Goal: Communication & Community: Answer question/provide support

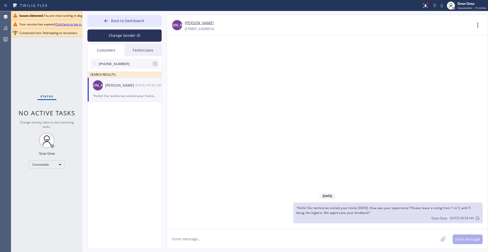
click at [70, 24] on link "Click here to log in again" at bounding box center [72, 24] width 35 height 4
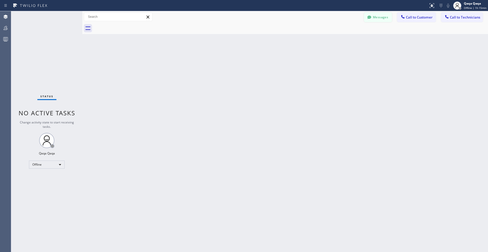
click at [380, 17] on button "Messages" at bounding box center [378, 17] width 28 height 10
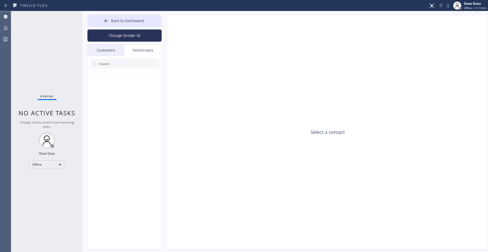
click at [121, 66] on input "text" at bounding box center [128, 64] width 61 height 10
click at [132, 65] on input "[PHONE_NUMBER]" at bounding box center [125, 64] width 54 height 10
drag, startPoint x: 135, startPoint y: 64, endPoint x: 90, endPoint y: 64, distance: 45.5
click at [90, 64] on div "[PHONE_NUMBER] SEARCH RESULTS:" at bounding box center [125, 67] width 74 height 22
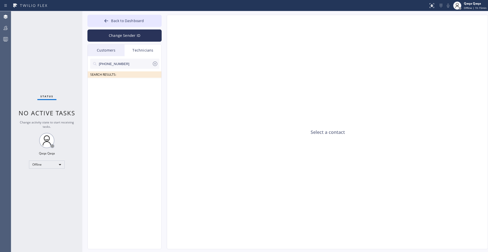
paste input "text"
click at [42, 161] on div "Offline" at bounding box center [47, 165] width 36 height 8
click at [42, 161] on div at bounding box center [244, 126] width 488 height 252
click at [42, 161] on div "Offline" at bounding box center [47, 165] width 36 height 8
click at [43, 184] on li "Unavailable" at bounding box center [46, 185] width 35 height 6
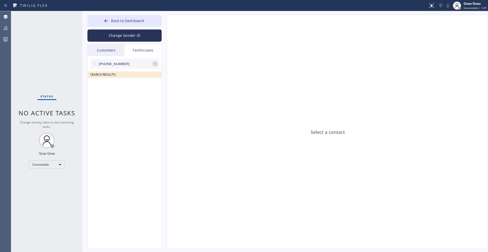
click at [140, 62] on input "[PHONE_NUMBER]" at bounding box center [125, 64] width 54 height 10
paste input "text"
click at [140, 62] on input "[PHONE_NUMBER]" at bounding box center [125, 64] width 54 height 10
paste input "text"
paste input "601) 329-9752"
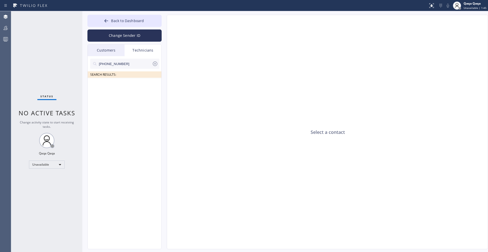
type input "[PHONE_NUMBER]"
click at [107, 48] on div "Customers" at bounding box center [106, 50] width 37 height 12
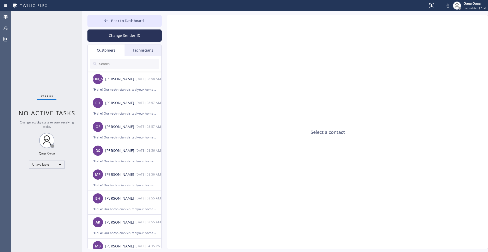
click at [118, 61] on input "text" at bounding box center [128, 64] width 61 height 10
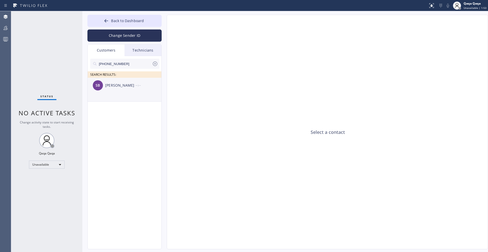
click at [119, 84] on div "[PERSON_NAME]" at bounding box center [120, 86] width 30 height 6
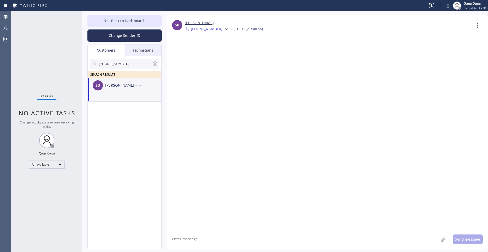
click at [177, 242] on textarea at bounding box center [303, 240] width 272 height 20
paste textarea "Hello! Our technician visited your home [DATE]. How was your experience? Please…"
type textarea "Hello! Our technician visited your home [DATE]. How was your experience? Please…"
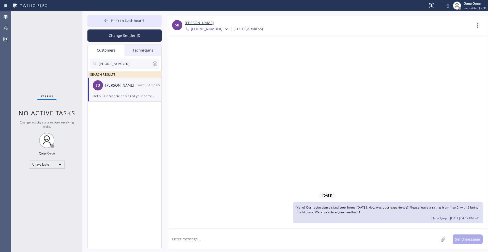
click at [126, 65] on input "[PHONE_NUMBER]" at bounding box center [125, 64] width 54 height 10
paste input "615) 294-496"
type input "[PHONE_NUMBER]"
click at [107, 88] on div "[PERSON_NAME]" at bounding box center [120, 86] width 30 height 6
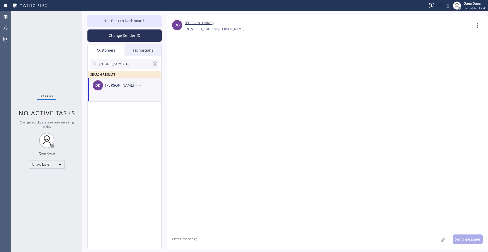
click at [179, 241] on textarea at bounding box center [303, 240] width 272 height 20
paste textarea "Hello! Our technician visited your home [DATE]. How was your experience? Please…"
type textarea "Hello! Our technician visited your home [DATE]. How was your experience? Please…"
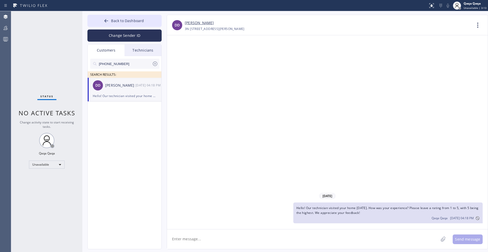
click at [131, 64] on input "[PHONE_NUMBER]" at bounding box center [125, 64] width 54 height 10
paste input "text"
paste input "262) 496-6834"
click at [131, 63] on input "[PHONE_NUMBER]" at bounding box center [125, 64] width 54 height 10
paste input "708) 971-6355"
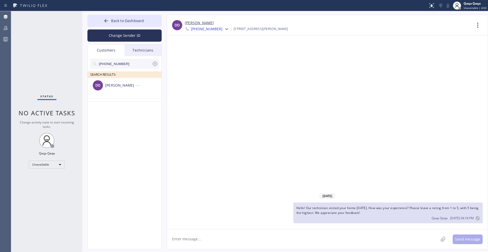
type input "[PHONE_NUMBER]"
click at [119, 83] on div "[PERSON_NAME]" at bounding box center [120, 86] width 30 height 6
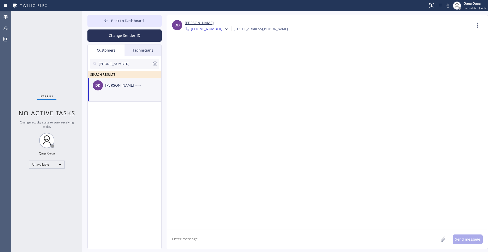
click at [189, 237] on textarea at bounding box center [303, 240] width 272 height 20
paste textarea "Hello! Our technician visited your home [DATE]. How was your experience? Please…"
type textarea "Hello! Our technician visited your home [DATE]. How was your experience? Please…"
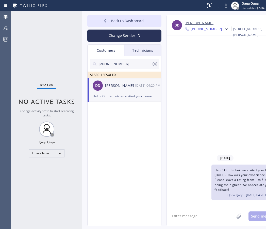
click at [126, 63] on input "[PHONE_NUMBER]" at bounding box center [125, 64] width 54 height 10
paste input "608) 201-4234"
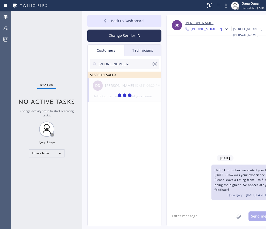
type input "[PHONE_NUMBER]"
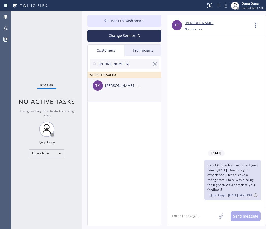
click at [118, 85] on div "[PERSON_NAME]" at bounding box center [120, 86] width 30 height 6
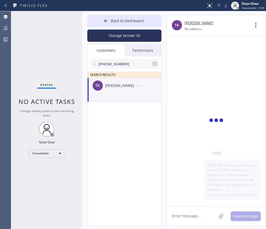
click at [183, 212] on textarea at bounding box center [192, 216] width 50 height 20
paste textarea "Hello! Our technician visited your home [DATE]. How was your experience? Please…"
type textarea "Hello! Our technician visited your home [DATE]. How was your experience? Please…"
click at [130, 64] on input "[PHONE_NUMBER]" at bounding box center [125, 64] width 54 height 10
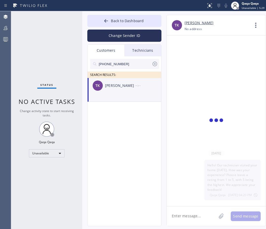
click at [155, 64] on icon at bounding box center [155, 64] width 5 height 5
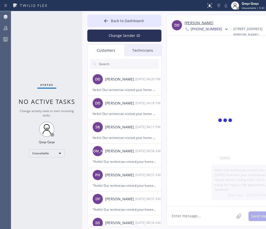
click at [123, 63] on input "text" at bounding box center [128, 64] width 61 height 10
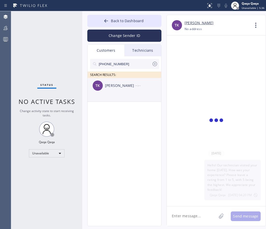
click at [121, 83] on div "[PERSON_NAME]" at bounding box center [120, 86] width 30 height 6
click at [121, 87] on div "[PERSON_NAME]" at bounding box center [120, 86] width 30 height 6
click at [232, 170] on div at bounding box center [216, 120] width 99 height 170
click at [193, 217] on textarea at bounding box center [192, 216] width 50 height 20
paste textarea "Hello! Our technician visited your home [DATE]. How was your experience? Please…"
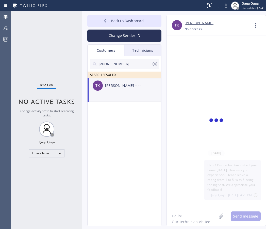
scroll to position [33, 0]
type textarea "Hello! Our technician visited your home [DATE]. How was your experience? Please…"
click at [237, 215] on button "Send message" at bounding box center [246, 216] width 30 height 10
click at [124, 65] on input "[PHONE_NUMBER]" at bounding box center [125, 64] width 54 height 10
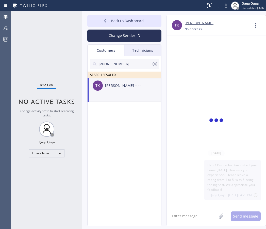
paste input "847) 373-0505"
type input "[PHONE_NUMBER]"
click at [115, 84] on div "[PERSON_NAME]" at bounding box center [120, 86] width 30 height 6
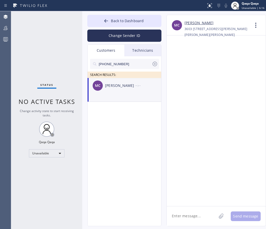
click at [199, 216] on textarea at bounding box center [192, 216] width 50 height 20
paste textarea "Hello! Our technician visited your home [DATE]. How was your experience? Please…"
type textarea "Hello! Our technician visited your home [DATE]. How was your experience? Please…"
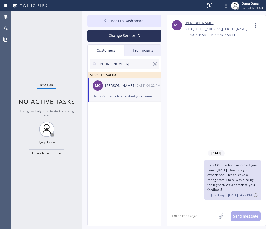
click at [132, 61] on input "[PHONE_NUMBER]" at bounding box center [125, 64] width 54 height 10
paste input "347) 461-8857"
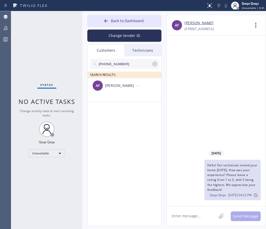
type input "[PHONE_NUMBER]"
click at [136, 86] on div "--:--" at bounding box center [149, 85] width 26 height 6
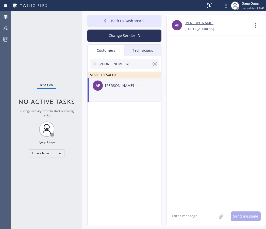
click at [197, 212] on textarea at bounding box center [192, 216] width 50 height 20
paste textarea "Hello! Our technician visited your home [DATE]. How was your experience? Please…"
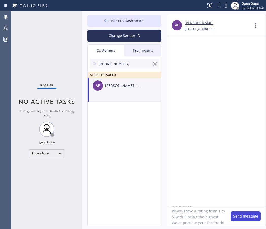
type textarea "Hello! Our technician visited your home [DATE]. How was your experience? Please…"
click at [240, 217] on button "Send message" at bounding box center [246, 216] width 30 height 10
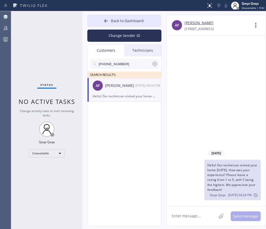
click at [142, 63] on input "[PHONE_NUMBER]" at bounding box center [125, 64] width 54 height 10
paste input "972) 977-9711"
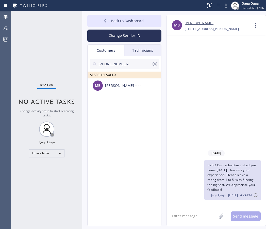
type input "[PHONE_NUMBER]"
click at [132, 85] on div "[PERSON_NAME]" at bounding box center [120, 86] width 30 height 6
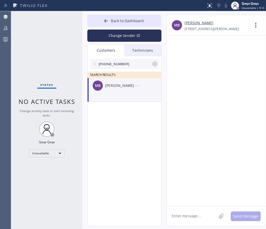
click at [188, 216] on textarea at bounding box center [192, 216] width 50 height 20
paste textarea "[PHONE_NUMBER]"
type textarea "[PHONE_NUMBER]"
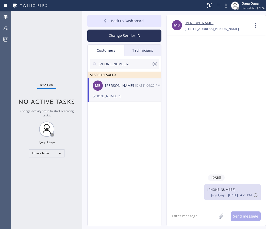
paste textarea "Hello! Our technician visited your home [DATE]. How was your experience? Please…"
type textarea "Hello! Our technician visited your home [DATE]. How was your experience? Please…"
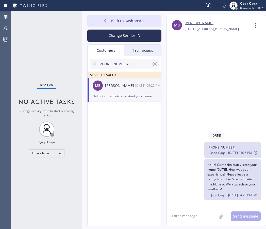
click at [132, 64] on input "[PHONE_NUMBER]" at bounding box center [125, 64] width 54 height 10
paste input "720) 371-8794"
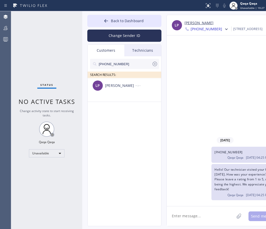
type input "[PHONE_NUMBER]"
click at [121, 84] on div "[PERSON_NAME]" at bounding box center [120, 86] width 30 height 6
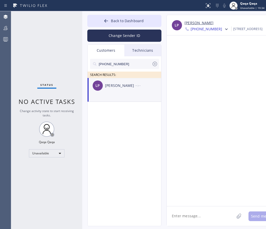
click at [130, 86] on div "[PERSON_NAME]" at bounding box center [120, 86] width 30 height 6
click at [183, 213] on textarea at bounding box center [201, 216] width 68 height 20
paste textarea "Hello! Our technician visited your home [DATE]. How was your experience? Please…"
type textarea "Hello! Our technician visited your home [DATE]. How was your experience? Please…"
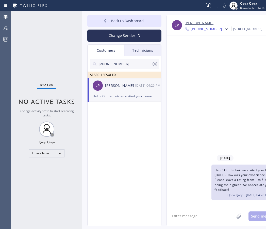
click at [127, 57] on div "[PHONE_NUMBER] SEARCH RESULTS:" at bounding box center [125, 67] width 74 height 22
click at [127, 63] on input "[PHONE_NUMBER]" at bounding box center [125, 64] width 54 height 10
paste input "303) 345-3909"
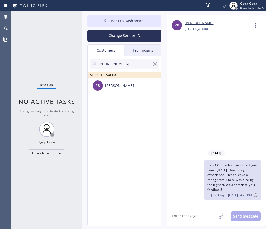
type input "[PHONE_NUMBER]"
click at [146, 85] on div "--:--" at bounding box center [149, 85] width 26 height 6
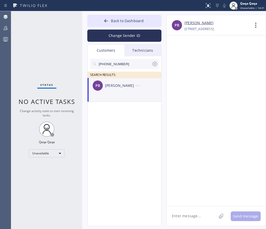
click at [183, 216] on textarea at bounding box center [192, 216] width 50 height 20
paste textarea "Hello! Our technician visited your home [DATE]. How was your experience? Please…"
type textarea "Hello! Our technician visited your home [DATE]. How was your experience? Please…"
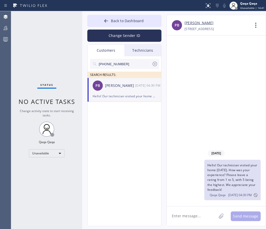
click at [155, 63] on icon at bounding box center [155, 64] width 6 height 6
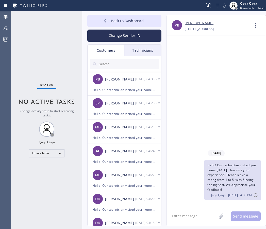
click at [117, 64] on input "text" at bounding box center [128, 64] width 61 height 10
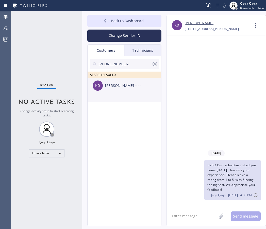
click at [124, 85] on div "[PERSON_NAME]" at bounding box center [120, 86] width 30 height 6
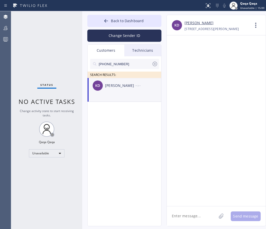
click at [115, 81] on div "KD [PERSON_NAME] --:--" at bounding box center [125, 85] width 74 height 15
click at [194, 216] on textarea at bounding box center [192, 216] width 50 height 20
paste textarea "Hello! Our technician visited your home [DATE]. How was your experience? Please…"
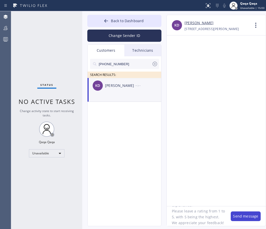
type textarea "Hello! Our technician visited your home [DATE]. How was your experience? Please…"
click at [244, 218] on button "Send message" at bounding box center [246, 216] width 30 height 10
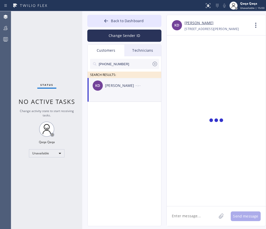
scroll to position [0, 0]
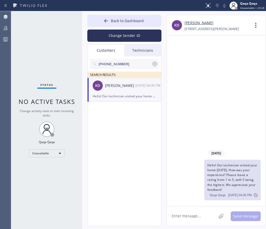
click at [122, 64] on input "[PHONE_NUMBER]" at bounding box center [125, 64] width 54 height 10
paste input "10) 963-2538"
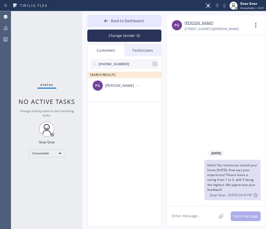
click at [122, 66] on input "[PHONE_NUMBER]" at bounding box center [125, 64] width 54 height 10
paste input "626) 807-120"
type input "[PHONE_NUMBER]"
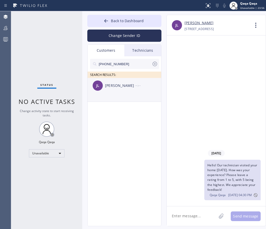
click at [125, 88] on div "[PERSON_NAME]" at bounding box center [120, 86] width 30 height 6
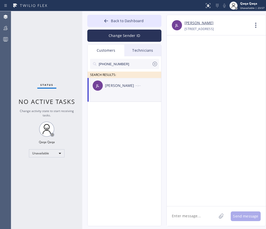
click at [184, 212] on textarea at bounding box center [192, 216] width 50 height 20
paste textarea "Hello! Our technician visited your home [DATE]. How was your experience? Please…"
type textarea "Hello! Our technician visited your home [DATE]. How was your experience? Please…"
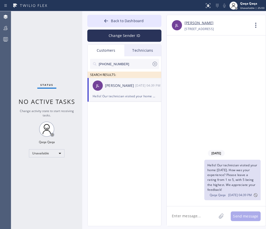
click at [126, 63] on input "[PHONE_NUMBER]" at bounding box center [125, 64] width 54 height 10
paste input "33-7827"
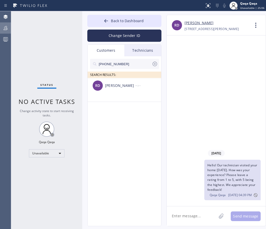
type input "[PHONE_NUMBER]"
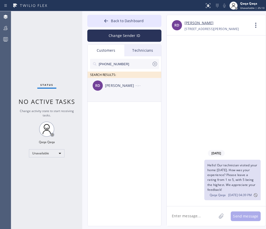
click at [128, 85] on div "[PERSON_NAME]" at bounding box center [120, 86] width 30 height 6
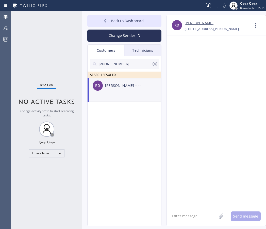
click at [185, 217] on textarea at bounding box center [192, 216] width 50 height 20
paste textarea "Hello! Our technician visited your home [DATE]. How was your experience? Please…"
type textarea "Hello! Our technician visited your home [DATE]. How was your experience? Please…"
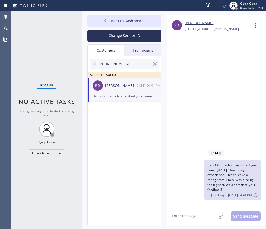
click at [119, 62] on input "[PHONE_NUMBER]" at bounding box center [125, 64] width 54 height 10
paste input "310) 480-4529"
type input "[PHONE_NUMBER]"
click at [122, 88] on div "[PERSON_NAME]" at bounding box center [120, 86] width 30 height 6
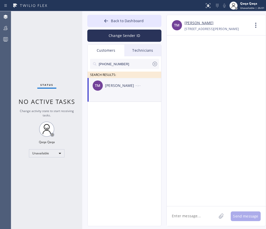
click at [120, 84] on div "[PERSON_NAME]" at bounding box center [120, 86] width 30 height 6
click at [193, 220] on textarea at bounding box center [192, 216] width 50 height 20
paste textarea "Hello! Our technician visited your home [DATE]. How was your experience? Please…"
type textarea "Hello! Our technician visited your home [DATE]. How was your experience? Please…"
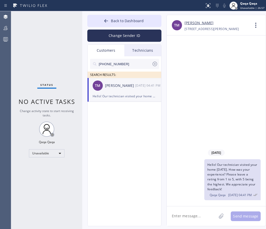
click at [121, 64] on input "[PHONE_NUMBER]" at bounding box center [125, 64] width 54 height 10
paste input "949) 241-7526"
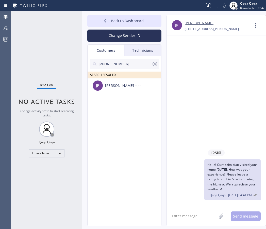
click at [125, 63] on input "[PHONE_NUMBER]" at bounding box center [125, 64] width 54 height 10
paste input "814) 777-0343"
type input "[PHONE_NUMBER]"
click at [127, 86] on div "[PERSON_NAME]" at bounding box center [120, 86] width 30 height 6
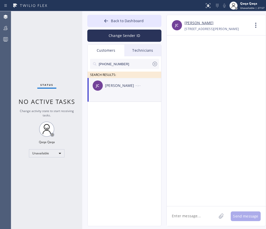
click at [183, 216] on textarea at bounding box center [192, 216] width 50 height 20
paste textarea "Hello! Our technician visited your home [DATE]. How was your experience? Please…"
type textarea "Hello! Our technician visited your home [DATE]. How was your experience? Please…"
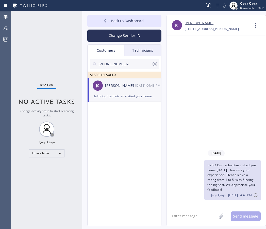
click at [126, 60] on input "[PHONE_NUMBER]" at bounding box center [125, 64] width 54 height 10
paste input "323) 394-4957"
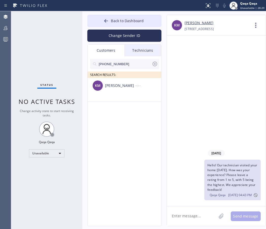
type input "[PHONE_NUMBER]"
click at [133, 90] on div "KM [PERSON_NAME] --:--" at bounding box center [125, 85] width 74 height 15
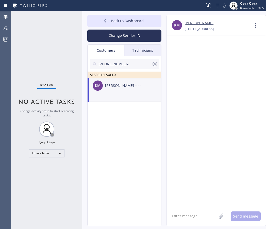
click at [185, 213] on textarea at bounding box center [192, 216] width 50 height 20
paste textarea "Hello! Our technician visited your home [DATE]. How was your experience? Please…"
type textarea "Hello! Our technician visited your home [DATE]. How was your experience? Please…"
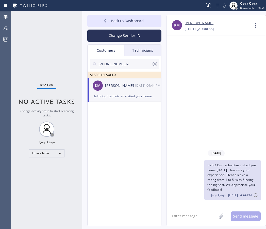
click at [124, 65] on input "[PHONE_NUMBER]" at bounding box center [125, 64] width 54 height 10
paste input "805) 558-0590"
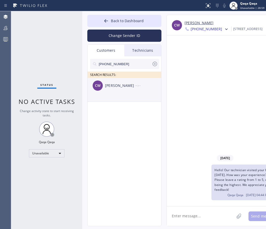
type input "[PHONE_NUMBER]"
click at [119, 81] on div "CW [PERSON_NAME] --:--" at bounding box center [125, 85] width 74 height 15
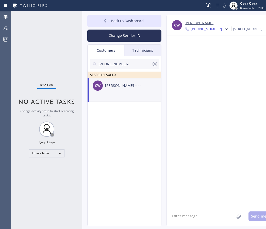
click at [189, 214] on textarea at bounding box center [201, 216] width 68 height 20
paste textarea "Hello! Our technician visited your home [DATE]. How was your experience? Please…"
type textarea "Hello! Our technician visited your home [DATE]. How was your experience? Please…"
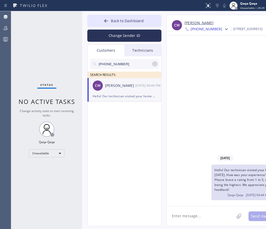
click at [119, 60] on input "[PHONE_NUMBER]" at bounding box center [125, 64] width 54 height 10
paste input "310) 429-4397"
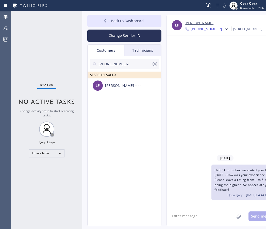
type input "[PHONE_NUMBER]"
click at [129, 81] on div "LF [PERSON_NAME] --:--" at bounding box center [125, 85] width 74 height 15
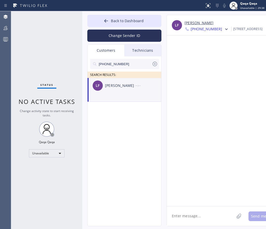
click at [182, 218] on textarea at bounding box center [201, 216] width 68 height 20
paste textarea "Hello! Our technician visited your home [DATE]. How was your experience? Please…"
type textarea "Hello! Our technician visited your home [DATE]. How was your experience? Please…"
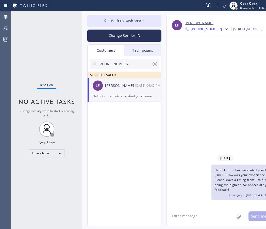
click at [182, 219] on textarea at bounding box center [201, 216] width 68 height 20
click at [113, 64] on input "[PHONE_NUMBER]" at bounding box center [125, 64] width 54 height 10
paste input "818) 635-430"
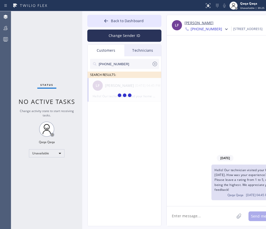
type input "[PHONE_NUMBER]"
click at [116, 87] on div "[PERSON_NAME]" at bounding box center [120, 86] width 30 height 6
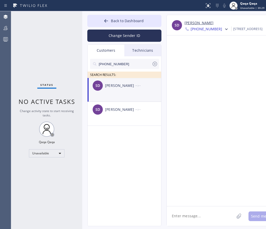
click at [189, 211] on textarea at bounding box center [201, 216] width 68 height 20
paste textarea "Hello! Our technician visited your home [DATE]. How was your experience? Please…"
type textarea "Hello! Our technician visited your home [DATE]. How was your experience? Please…"
click at [130, 86] on div "[PERSON_NAME]" at bounding box center [120, 86] width 30 height 6
click at [130, 88] on div "SD [PERSON_NAME] --:--" at bounding box center [125, 85] width 74 height 15
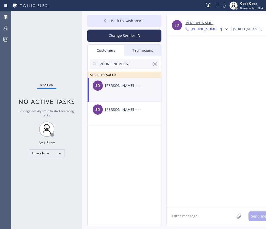
click at [155, 62] on icon at bounding box center [155, 64] width 6 height 6
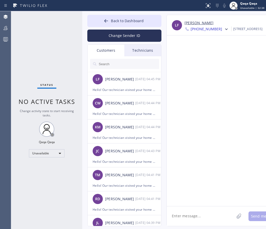
click at [129, 62] on input "text" at bounding box center [128, 64] width 61 height 10
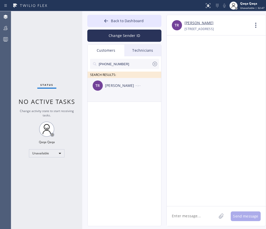
click at [129, 85] on div "[PERSON_NAME]" at bounding box center [120, 86] width 30 height 6
click at [190, 210] on textarea at bounding box center [192, 216] width 50 height 20
paste textarea "Hello! Our technician visited your home [DATE]. How was your experience? Please…"
type textarea "Hello! Our technician visited your home [DATE]. How was your experience? Please…"
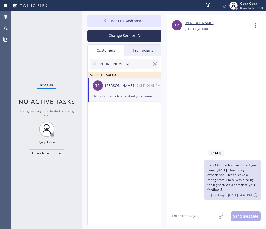
click at [127, 59] on input "[PHONE_NUMBER]" at bounding box center [125, 64] width 54 height 10
paste input "305) 283-9498"
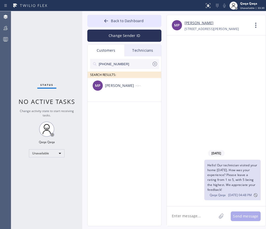
paste input "799-7299"
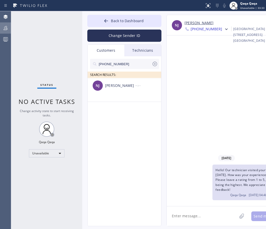
type input "[PHONE_NUMBER]"
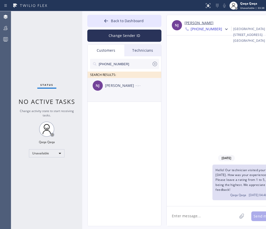
click at [124, 88] on div "[PERSON_NAME]" at bounding box center [120, 86] width 30 height 6
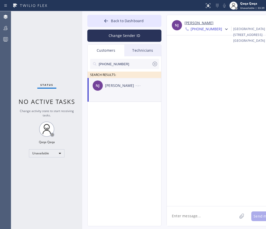
click at [196, 216] on textarea at bounding box center [202, 216] width 70 height 20
paste textarea "Hello! Our technician visited your home [DATE]. How was your experience? Please…"
type textarea "Hello! Our technician visited your home [DATE]. How was your experience? Please…"
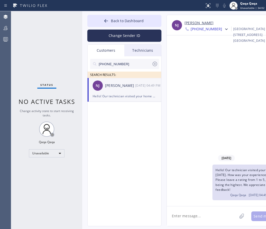
click at [130, 63] on input "[PHONE_NUMBER]" at bounding box center [125, 64] width 54 height 10
paste input "551) 404-5331"
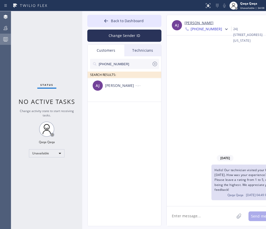
type input "[PHONE_NUMBER]"
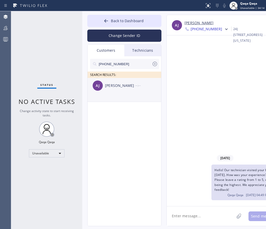
click at [115, 83] on div "[PERSON_NAME]" at bounding box center [120, 86] width 30 height 6
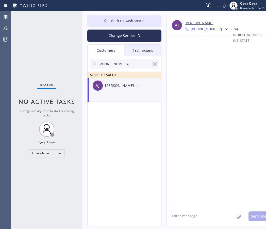
click at [180, 210] on textarea at bounding box center [201, 216] width 68 height 20
paste textarea "Hello! Our technician visited your home [DATE]. How was your experience? Please…"
type textarea "Hello! Our technician visited your home [DATE]. How was your experience? Please…"
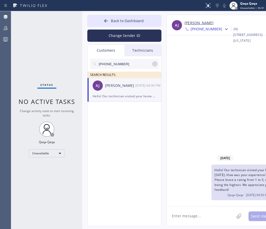
click at [120, 66] on input "[PHONE_NUMBER]" at bounding box center [125, 64] width 54 height 10
paste input "845) 588-0839"
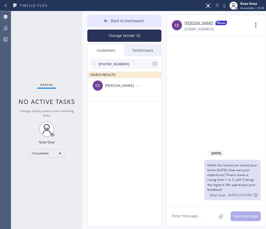
type input "[PHONE_NUMBER]"
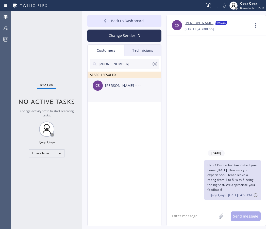
click at [116, 88] on div "[PERSON_NAME]" at bounding box center [120, 86] width 30 height 6
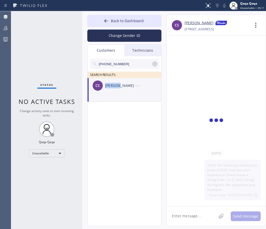
click at [116, 88] on div "[PERSON_NAME]" at bounding box center [120, 86] width 30 height 6
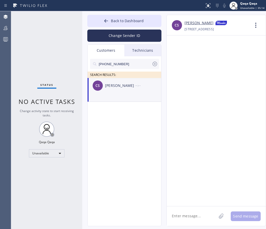
click at [190, 215] on textarea at bounding box center [192, 216] width 50 height 20
paste textarea "Hello! Our technician visited your home [DATE]. How was your experience? Please…"
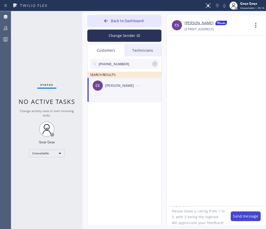
type textarea "Hello! Our technician visited your home [DATE]. How was your experience? Please…"
click at [243, 215] on button "Send message" at bounding box center [246, 216] width 30 height 10
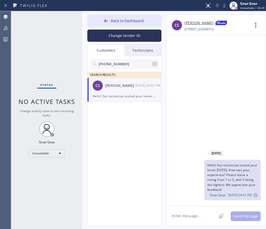
click at [126, 63] on input "[PHONE_NUMBER]" at bounding box center [125, 64] width 54 height 10
paste input "516) 428-0624"
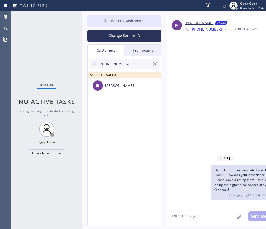
type input "[PHONE_NUMBER]"
click at [116, 87] on div "[PERSON_NAME]" at bounding box center [120, 86] width 30 height 6
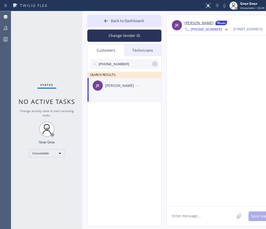
click at [191, 214] on textarea at bounding box center [201, 216] width 68 height 20
paste textarea "Hello! Our technician visited your home [DATE]. How was your experience? Please…"
type textarea "Hello! Our technician visited your home [DATE]. How was your experience? Please…"
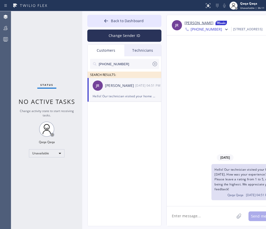
click at [132, 64] on input "[PHONE_NUMBER]" at bounding box center [125, 64] width 54 height 10
paste input "603-9195"
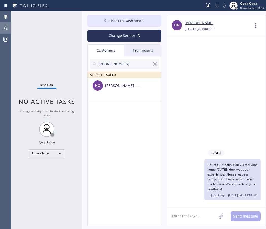
type input "[PHONE_NUMBER]"
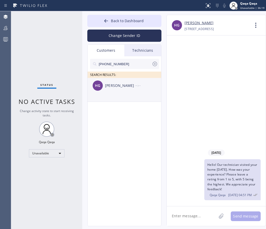
click at [120, 87] on div "[PERSON_NAME]" at bounding box center [120, 86] width 30 height 6
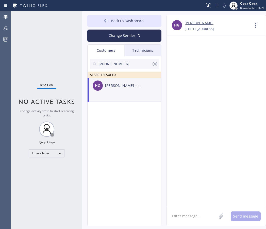
click at [186, 213] on textarea at bounding box center [192, 216] width 50 height 20
paste textarea "Hello! Our technician visited your home [DATE]. How was your experience? Please…"
type textarea "Hello! Our technician visited your home [DATE]. How was your experience? Please…"
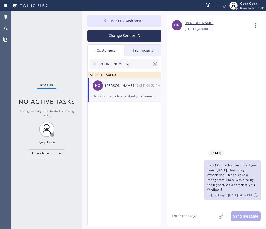
click at [123, 64] on input "[PHONE_NUMBER]" at bounding box center [125, 64] width 54 height 10
paste input "714) 318-4750"
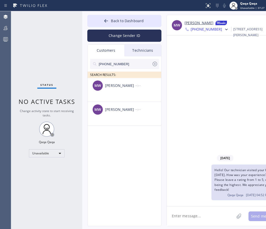
paste input "805) 358-9551"
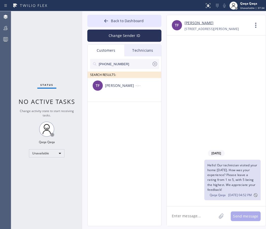
type input "[PHONE_NUMBER]"
click at [116, 86] on div "[PERSON_NAME]" at bounding box center [120, 86] width 30 height 6
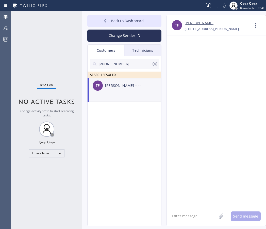
click at [187, 215] on textarea at bounding box center [192, 216] width 50 height 20
paste textarea "Hello! Our technician visited your home [DATE]. How was your experience? Please…"
type textarea "Hello! Our technician visited your home [DATE]. How was your experience? Please…"
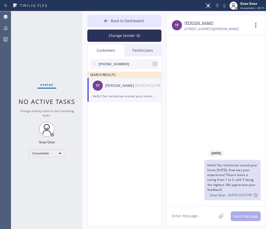
click at [123, 64] on input "[PHONE_NUMBER]" at bounding box center [125, 64] width 54 height 10
paste input "714) 381-0549"
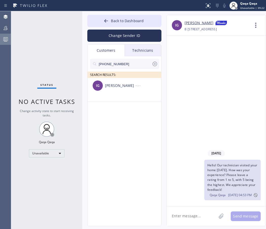
type input "[PHONE_NUMBER]"
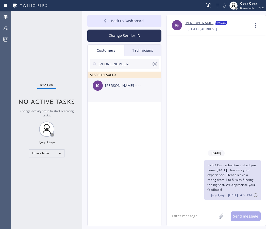
click at [117, 85] on div "[PERSON_NAME]" at bounding box center [120, 86] width 30 height 6
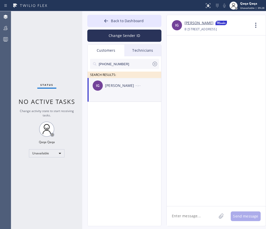
click at [192, 219] on textarea at bounding box center [192, 216] width 50 height 20
paste textarea "Hello! Our technician visited your home [DATE]. How was your experience? Please…"
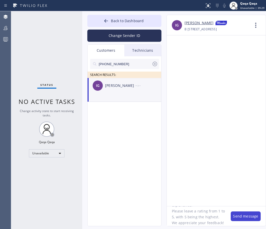
type textarea "Hello! Our technician visited your home [DATE]. How was your experience? Please…"
click at [243, 215] on button "Send message" at bounding box center [246, 216] width 30 height 10
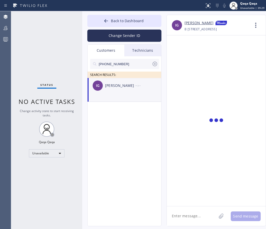
scroll to position [0, 0]
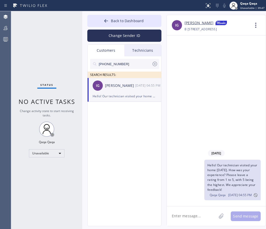
click at [121, 65] on input "[PHONE_NUMBER]" at bounding box center [125, 64] width 54 height 10
paste input "949) 395-8952"
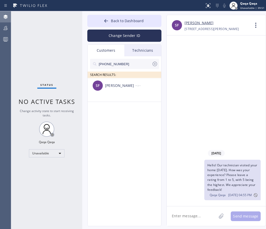
type input "[PHONE_NUMBER]"
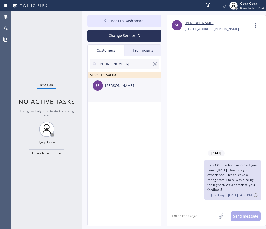
click at [118, 85] on div "[PERSON_NAME]" at bounding box center [120, 86] width 30 height 6
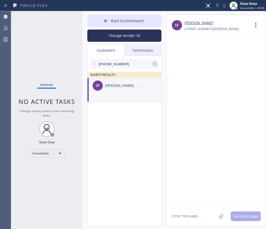
click at [123, 88] on div "SF [PERSON_NAME] --:--" at bounding box center [125, 85] width 74 height 15
click at [185, 217] on textarea at bounding box center [192, 216] width 50 height 20
paste textarea "Hello! Our technician visited your home [DATE]. How was your experience? Please…"
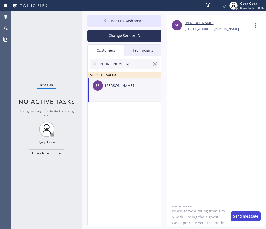
type textarea "Hello! Our technician visited your home [DATE]. How was your experience? Please…"
click at [240, 216] on button "Send message" at bounding box center [246, 216] width 30 height 10
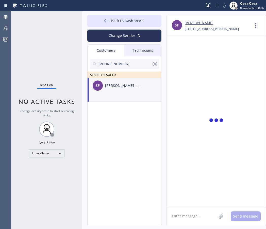
scroll to position [0, 0]
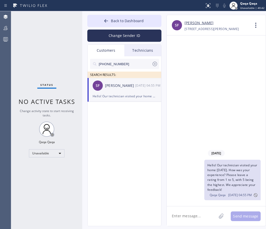
click at [121, 100] on li "SF [PERSON_NAME] [DATE] 04:55 PM Hello! Our technician visited your home [DATE]…" at bounding box center [125, 90] width 74 height 24
click at [116, 66] on input "[PHONE_NUMBER]" at bounding box center [125, 64] width 54 height 10
paste input "74-4658"
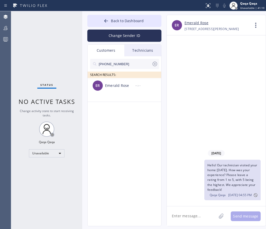
type input "[PHONE_NUMBER]"
click at [131, 84] on div "Emerald Rose" at bounding box center [120, 86] width 30 height 6
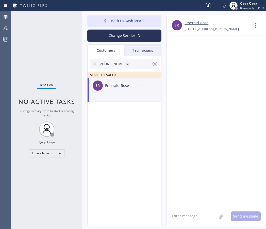
click at [182, 213] on textarea at bounding box center [192, 216] width 50 height 20
paste textarea "Hello! Our technician visited your home [DATE]. How was your experience? Please…"
type textarea "Hello! Our technician visited your home [DATE]. How was your experience? Please…"
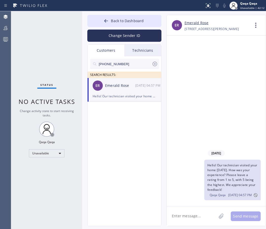
click at [134, 62] on input "[PHONE_NUMBER]" at bounding box center [125, 64] width 54 height 10
paste input "714) 721-148"
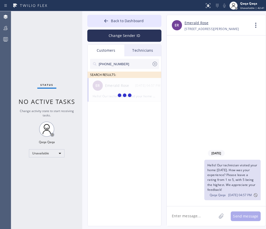
type input "[PHONE_NUMBER]"
click at [113, 84] on div "[PERSON_NAME]" at bounding box center [120, 86] width 30 height 6
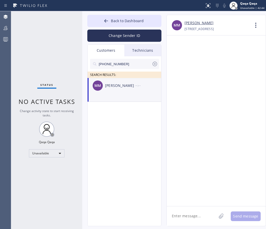
click at [192, 213] on textarea at bounding box center [192, 216] width 50 height 20
paste textarea "Hello! Our technician visited your home [DATE]. How was your experience? Please…"
type textarea "Hello! Our technician visited your home [DATE]. How was your experience? Please…"
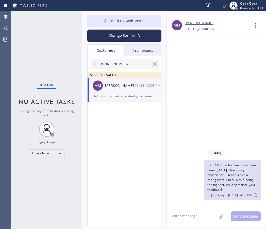
click at [123, 93] on div "Hello! Our technician visited your home [DATE]. How was your experience? Please…" at bounding box center [125, 96] width 64 height 6
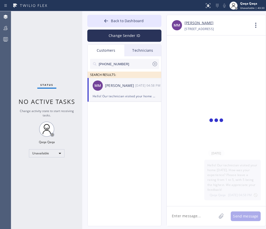
click at [123, 93] on div "Hello! Our technician visited your home [DATE]. How was your experience? Please…" at bounding box center [125, 96] width 64 height 6
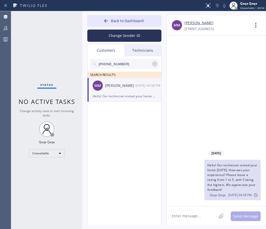
click at [127, 65] on input "[PHONE_NUMBER]" at bounding box center [125, 64] width 54 height 10
paste input "text"
click at [124, 88] on div "[PERSON_NAME]" at bounding box center [120, 86] width 30 height 6
click at [123, 65] on input "[PHONE_NUMBER]" at bounding box center [125, 64] width 54 height 10
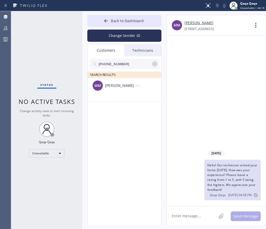
click at [120, 89] on div "[PERSON_NAME] --:--" at bounding box center [125, 85] width 74 height 15
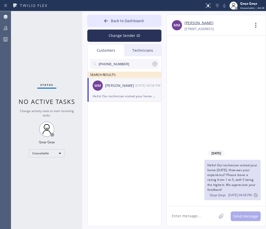
click at [126, 63] on input "[PHONE_NUMBER]" at bounding box center [125, 64] width 54 height 10
paste input "949) 910-0323"
type input "[PHONE_NUMBER]"
click at [118, 86] on div "[PERSON_NAME]" at bounding box center [120, 86] width 30 height 6
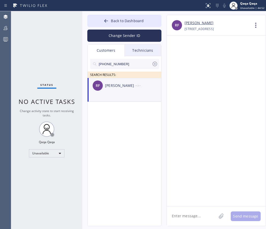
click at [189, 216] on textarea at bounding box center [192, 216] width 50 height 20
paste textarea "Hello! Our technician visited your home [DATE]. How was your experience? Please…"
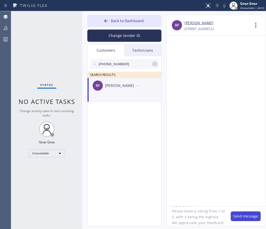
type textarea "Hello! Our technician visited your home [DATE]. How was your experience? Please…"
click at [243, 219] on button "Send message" at bounding box center [246, 216] width 30 height 10
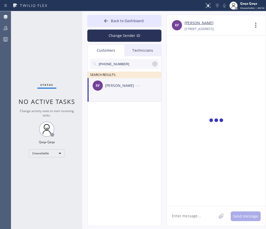
scroll to position [0, 0]
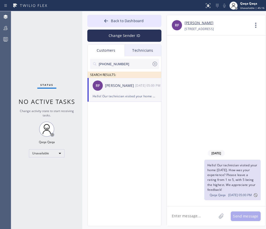
click at [122, 63] on input "[PHONE_NUMBER]" at bounding box center [125, 64] width 54 height 10
paste input "714) 340-6980"
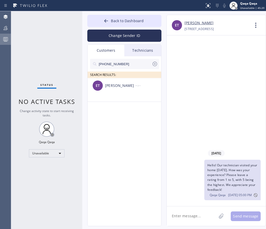
type input "[PHONE_NUMBER]"
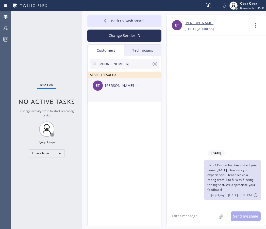
click at [112, 86] on div "[PERSON_NAME]" at bounding box center [120, 86] width 30 height 6
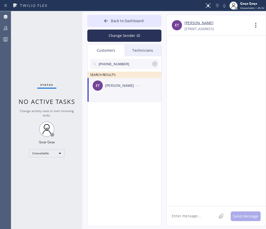
click at [187, 213] on textarea at bounding box center [192, 216] width 50 height 20
paste textarea "Hello! Our technician visited your home [DATE]. How was your experience? Please…"
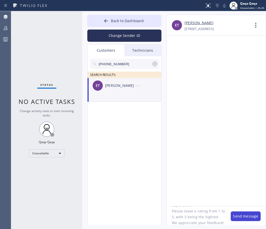
type textarea "Hello! Our technician visited your home [DATE]. How was your experience? Please…"
click at [234, 219] on button "Send message" at bounding box center [246, 216] width 30 height 10
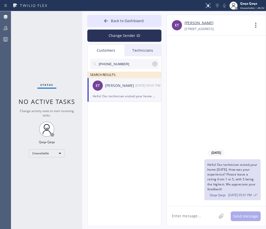
click at [126, 62] on input "[PHONE_NUMBER]" at bounding box center [125, 64] width 54 height 10
paste input "310) 350-0535"
type input "[PHONE_NUMBER]"
click at [111, 87] on div "[PERSON_NAME]" at bounding box center [120, 86] width 30 height 6
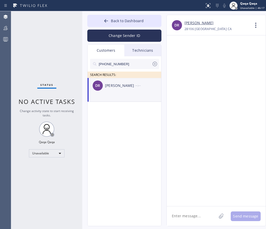
click at [112, 87] on div "[PERSON_NAME]" at bounding box center [120, 86] width 30 height 6
click at [183, 211] on textarea at bounding box center [192, 216] width 50 height 20
paste textarea "Hello! Our technician visited your home [DATE]. How was your experience? Please…"
type textarea "Hello! Our technician visited your home [DATE]. How was your experience? Please…"
click at [115, 84] on div "[PERSON_NAME]" at bounding box center [120, 86] width 30 height 6
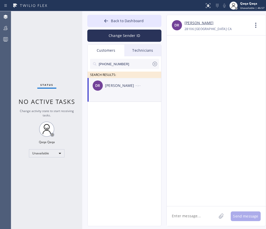
click at [189, 220] on textarea at bounding box center [192, 216] width 50 height 20
paste textarea "Hello! Our technician visited your home [DATE]. How was your experience? Please…"
type textarea "Hello! Our technician visited your home [DATE]. How was your experience? Please…"
click at [125, 84] on div "[PERSON_NAME]" at bounding box center [120, 86] width 30 height 6
click at [204, 210] on textarea at bounding box center [192, 216] width 50 height 20
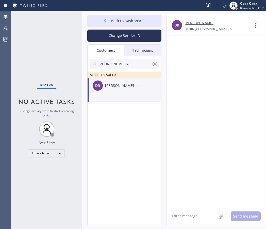
paste textarea "Hello! Our technician visited your home [DATE]. How was your experience? Please…"
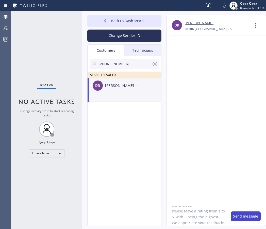
type textarea "Hello! Our technician visited your home [DATE]. How was your experience? Please…"
click at [241, 216] on button "Send message" at bounding box center [246, 216] width 30 height 10
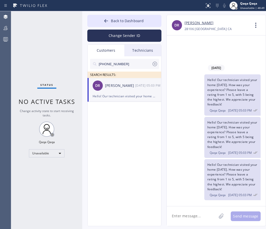
click at [128, 63] on input "[PHONE_NUMBER]" at bounding box center [125, 64] width 54 height 10
paste input "949) 599-4700"
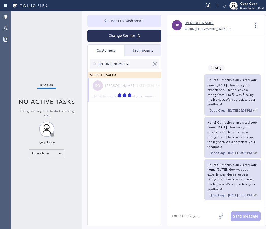
type input "[PHONE_NUMBER]"
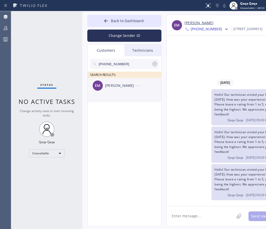
click at [125, 88] on div "[PERSON_NAME]" at bounding box center [120, 86] width 30 height 6
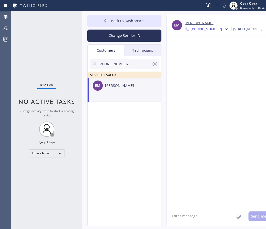
click at [200, 221] on textarea at bounding box center [201, 216] width 68 height 20
paste textarea "Hello! Our technician visited your home [DATE]. How was your experience? Please…"
type textarea "Hello! Our technician visited your home [DATE]. How was your experience? Please…"
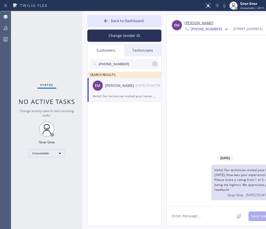
click at [125, 64] on input "[PHONE_NUMBER]" at bounding box center [125, 64] width 54 height 10
paste input "382-834"
type input "[PHONE_NUMBER]"
click at [114, 83] on div "[PERSON_NAME]" at bounding box center [120, 86] width 30 height 6
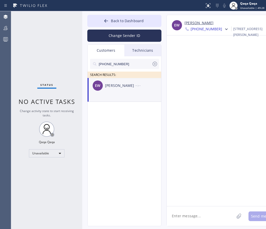
click at [123, 83] on div "[PERSON_NAME]" at bounding box center [120, 86] width 30 height 6
click at [180, 215] on textarea at bounding box center [201, 216] width 68 height 20
paste textarea "Hello! Our technician visited your home [DATE]. How was your experience? Please…"
type textarea "Hello! Our technician visited your home [DATE]. How was your experience? Please…"
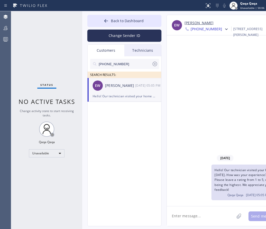
click at [132, 60] on input "[PHONE_NUMBER]" at bounding box center [125, 64] width 54 height 10
paste input "714) 749-3145"
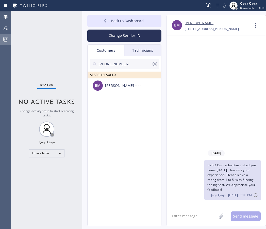
type input "[PHONE_NUMBER]"
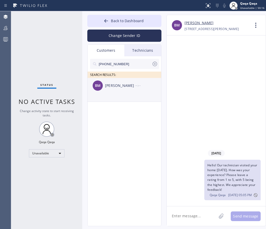
click at [122, 84] on div "[PERSON_NAME]" at bounding box center [120, 86] width 30 height 6
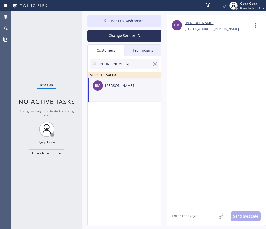
click at [182, 215] on textarea at bounding box center [192, 216] width 50 height 20
paste textarea "Hello! Our technician visited your home [DATE]. How was your experience? Please…"
type textarea "Hello! Our technician visited your home [DATE]. How was your experience? Please…"
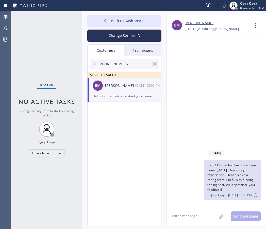
click at [130, 63] on input "[PHONE_NUMBER]" at bounding box center [125, 64] width 54 height 10
paste input "480) 272-4826"
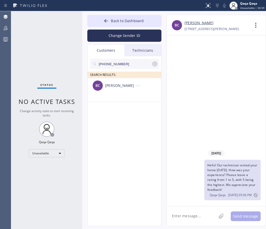
type input "[PHONE_NUMBER]"
click at [124, 84] on div "[PERSON_NAME]" at bounding box center [120, 86] width 30 height 6
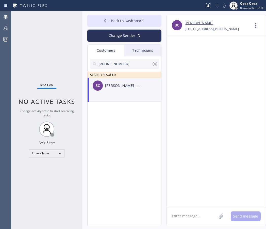
click at [181, 215] on textarea at bounding box center [192, 216] width 50 height 20
paste textarea "Hello! Our technician visited your home [DATE]. How was your experience? Please…"
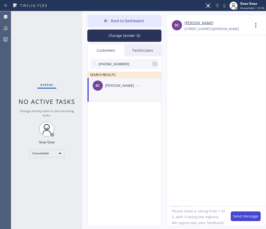
type textarea "Hello! Our technician visited your home [DATE]. How was your experience? Please…"
click at [237, 216] on button "Send message" at bounding box center [246, 216] width 30 height 10
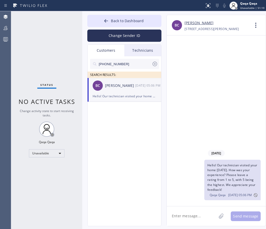
click at [126, 63] on input "[PHONE_NUMBER]" at bounding box center [125, 64] width 54 height 10
paste input "502-5687"
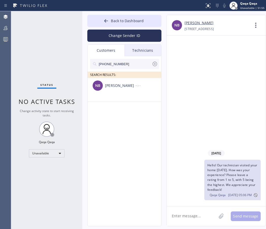
type input "[PHONE_NUMBER]"
click at [115, 87] on div "[PERSON_NAME]" at bounding box center [120, 86] width 30 height 6
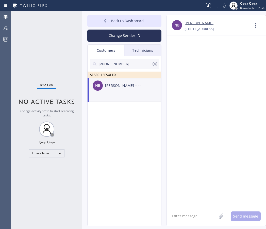
click at [183, 215] on textarea at bounding box center [192, 216] width 50 height 20
paste textarea "Hello! Our technician visited your home [DATE]. How was your experience? Please…"
type textarea "Hello! Our technician visited your home [DATE]. How was your experience? Please…"
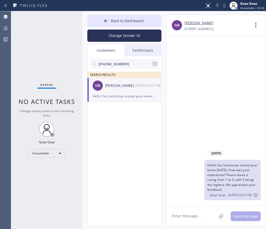
click at [129, 65] on input "[PHONE_NUMBER]" at bounding box center [125, 64] width 54 height 10
paste input "332-227"
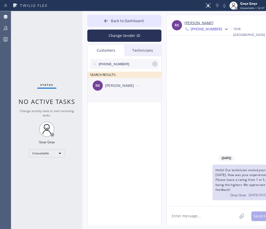
type input "[PHONE_NUMBER]"
click at [118, 85] on div "[PERSON_NAME]" at bounding box center [120, 86] width 30 height 6
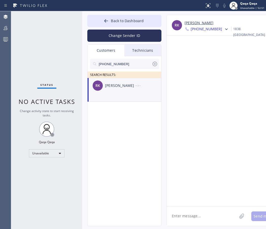
click at [127, 87] on div "[PERSON_NAME]" at bounding box center [120, 86] width 30 height 6
click at [191, 212] on textarea at bounding box center [202, 216] width 70 height 20
paste textarea "Hello! Our technician visited your home [DATE]. How was your experience? Please…"
type textarea "Hello! Our technician visited your home [DATE]. How was your experience? Please…"
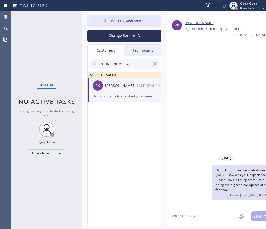
click at [124, 64] on input "[PHONE_NUMBER]" at bounding box center [125, 64] width 54 height 10
paste input "602) 432-0524"
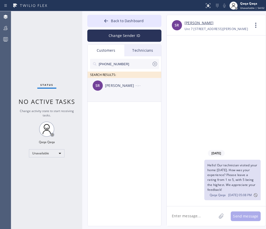
type input "[PHONE_NUMBER]"
click at [121, 86] on div "[PERSON_NAME]" at bounding box center [120, 86] width 30 height 6
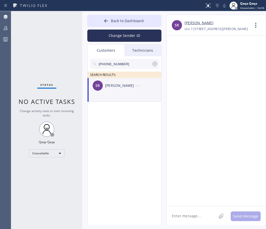
click at [185, 213] on textarea at bounding box center [192, 216] width 50 height 20
paste textarea "Hello! Our technician visited your home [DATE]. How was your experience? Please…"
type textarea "Hello! Our technician visited your home [DATE]. How was your experience? Please…"
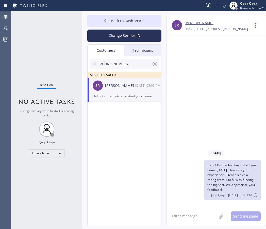
click at [127, 66] on input "[PHONE_NUMBER]" at bounding box center [125, 64] width 54 height 10
paste input "503) 688-3690"
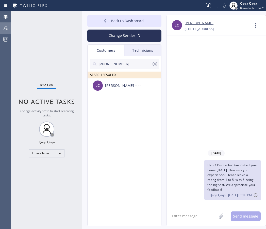
type input "[PHONE_NUMBER]"
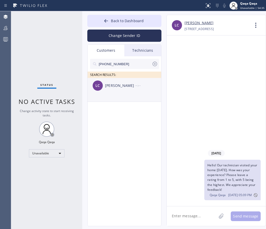
click at [125, 83] on div "[PERSON_NAME]" at bounding box center [120, 86] width 30 height 6
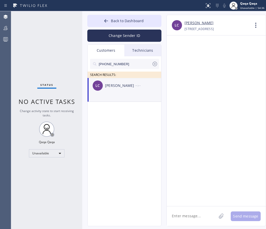
click at [195, 211] on textarea at bounding box center [192, 216] width 50 height 20
paste textarea "Hello! Our technician visited your home [DATE]. How was your experience? Please…"
type textarea "Hello! Our technician visited your home [DATE]. How was your experience? Please…"
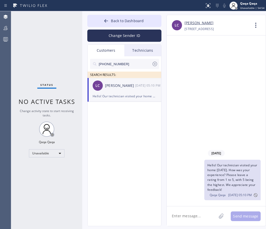
click at [125, 69] on div at bounding box center [124, 72] width 69 height 6
click at [127, 61] on input "[PHONE_NUMBER]" at bounding box center [125, 64] width 54 height 10
paste input "750-9266"
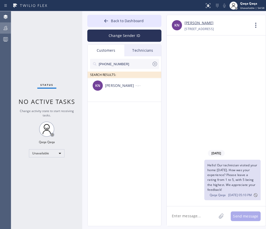
type input "[PHONE_NUMBER]"
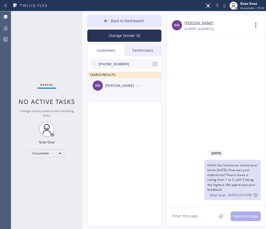
click at [116, 88] on div "KN [PERSON_NAME] --:--" at bounding box center [125, 85] width 74 height 15
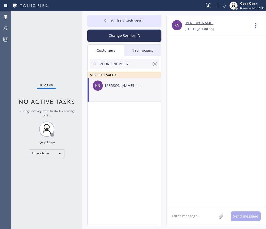
click at [200, 213] on textarea at bounding box center [192, 216] width 50 height 20
paste textarea "Hello! Our technician visited your home [DATE]. How was your experience? Please…"
type textarea "Hello! Our technician visited your home [DATE]. How was your experience? Please…"
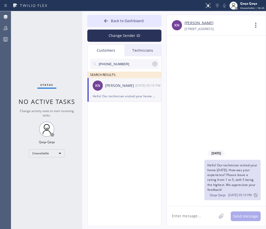
click at [120, 62] on input "[PHONE_NUMBER]" at bounding box center [125, 64] width 54 height 10
paste input "997-6108"
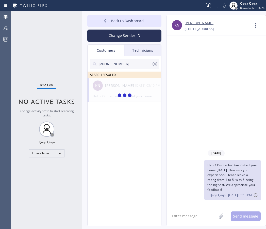
type input "[PHONE_NUMBER]"
click at [115, 85] on div "[PERSON_NAME]" at bounding box center [120, 86] width 30 height 6
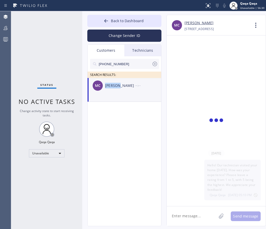
click at [115, 85] on div "[PERSON_NAME]" at bounding box center [120, 86] width 30 height 6
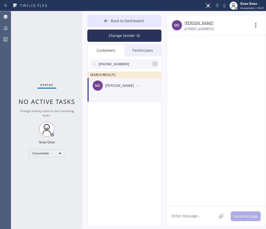
click at [185, 217] on textarea at bounding box center [192, 216] width 50 height 20
paste textarea "Hello! Our technician visited your home [DATE]. How was your experience? Please…"
type textarea "Hello! Our technician visited your home [DATE]. How was your experience? Please…"
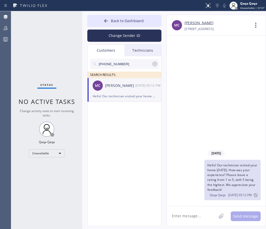
click at [130, 65] on input "[PHONE_NUMBER]" at bounding box center [125, 64] width 54 height 10
paste input "619) 210-9610"
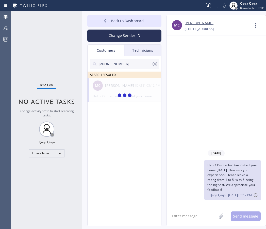
type input "[PHONE_NUMBER]"
click at [123, 87] on div "[PERSON_NAME]" at bounding box center [120, 86] width 30 height 6
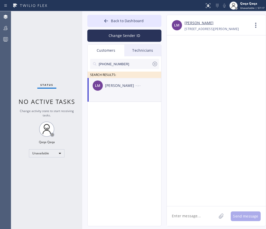
click at [187, 216] on textarea at bounding box center [192, 216] width 50 height 20
paste textarea "Hello! Our technician visited your home [DATE]. How was your experience? Please…"
type textarea "Hello! Our technician visited your home [DATE]. How was your experience? Please…"
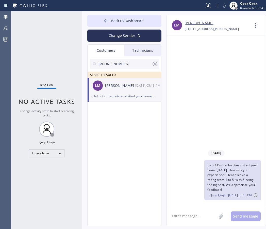
click at [129, 67] on input "[PHONE_NUMBER]" at bounding box center [125, 64] width 54 height 10
paste input "549-7034"
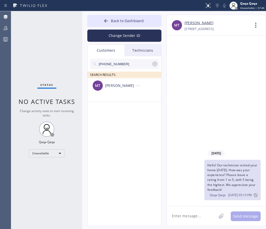
type input "[PHONE_NUMBER]"
click at [132, 84] on div "[PERSON_NAME]" at bounding box center [120, 86] width 30 height 6
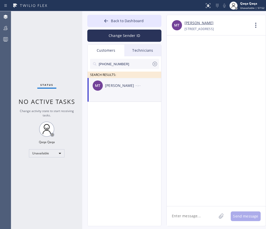
click at [192, 219] on textarea at bounding box center [192, 216] width 50 height 20
paste textarea "Hello! Our technician visited your home [DATE]. How was your experience? Please…"
type textarea "Hello! Our technician visited your home [DATE]. How was your experience? Please…"
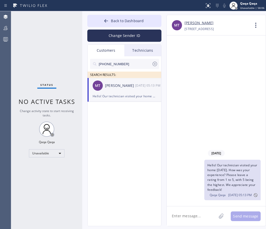
click at [123, 62] on input "[PHONE_NUMBER]" at bounding box center [125, 64] width 54 height 10
paste
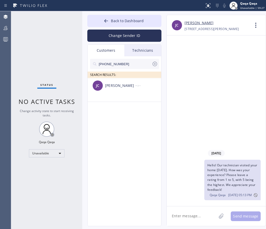
click at [107, 63] on input "[PHONE_NUMBER]" at bounding box center [125, 64] width 54 height 10
type input "[PHONE_NUMBER]"
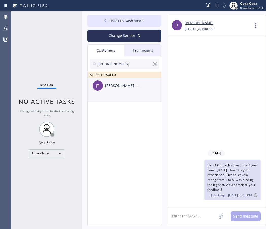
click at [139, 90] on div "[PERSON_NAME] [PERSON_NAME] --:--" at bounding box center [125, 85] width 74 height 15
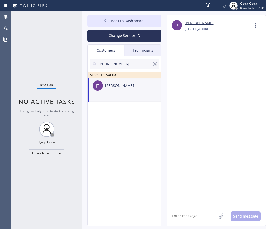
click at [181, 210] on textarea at bounding box center [192, 216] width 50 height 20
type textarea "Hello! Our technician visited your home [DATE]. How was your experience? Please…"
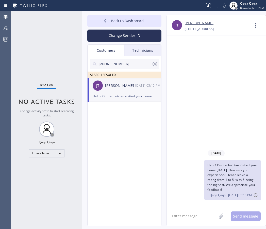
click at [113, 64] on input "[PHONE_NUMBER]" at bounding box center [125, 64] width 54 height 10
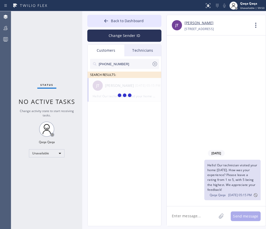
type input "[PHONE_NUMBER]"
click at [116, 85] on div "[PERSON_NAME]" at bounding box center [120, 86] width 30 height 6
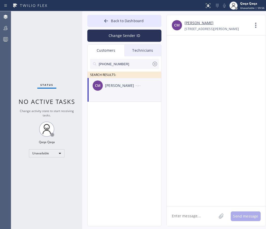
click at [187, 219] on textarea at bounding box center [192, 216] width 50 height 20
type textarea "Hello! Our technician visited your home [DATE]. How was your experience? Please…"
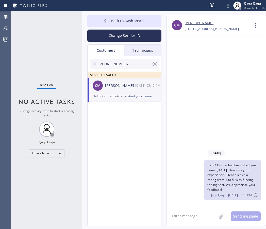
click at [125, 66] on input "[PHONE_NUMBER]" at bounding box center [125, 64] width 54 height 10
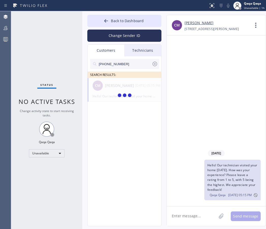
type input "[PHONE_NUMBER]"
click at [123, 85] on div "[PERSON_NAME]" at bounding box center [120, 86] width 30 height 6
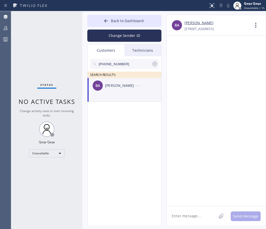
click at [195, 216] on textarea at bounding box center [192, 216] width 50 height 20
type textarea "Hello! Our technician visited your home [DATE]. How was your experience? Please…"
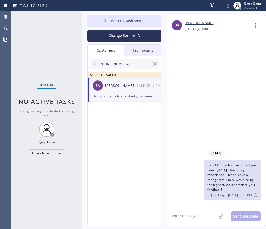
click at [120, 64] on input "[PHONE_NUMBER]" at bounding box center [125, 64] width 54 height 10
type input "[PHONE_NUMBER]"
click at [124, 86] on div "[PERSON_NAME]" at bounding box center [120, 86] width 30 height 6
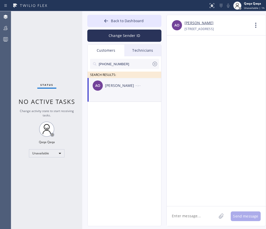
click at [197, 211] on textarea at bounding box center [192, 216] width 50 height 20
type textarea "Hello! Our technician visited your home [DATE]. How was your experience? Please…"
click at [126, 64] on input "[PHONE_NUMBER]" at bounding box center [125, 64] width 54 height 10
click at [123, 85] on div "[PERSON_NAME]" at bounding box center [120, 86] width 30 height 6
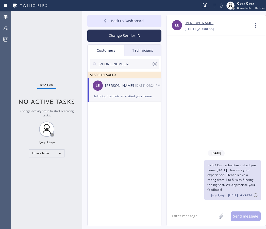
click at [116, 94] on div "Hello! Our technician visited your home [DATE]. How was your experience? Please…" at bounding box center [125, 96] width 64 height 6
click at [126, 65] on input "[PHONE_NUMBER]" at bounding box center [125, 64] width 54 height 10
type input "[PHONE_NUMBER]"
click at [133, 87] on div "[PERSON_NAME]" at bounding box center [120, 86] width 30 height 6
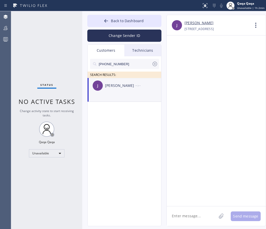
click at [200, 215] on textarea at bounding box center [192, 216] width 50 height 20
type textarea "Hello! Our technician visited your home [DATE]. How was your experience? Please…"
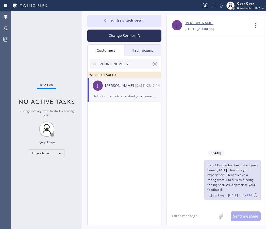
click at [127, 63] on input "[PHONE_NUMBER]" at bounding box center [125, 64] width 54 height 10
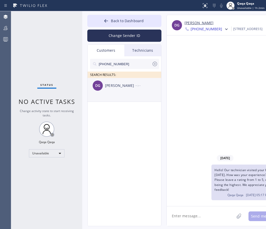
type input "[PHONE_NUMBER]"
click at [123, 86] on div "[PERSON_NAME]" at bounding box center [120, 86] width 30 height 6
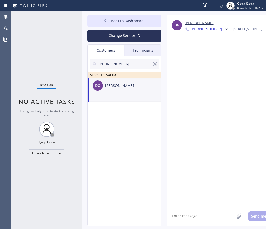
click at [112, 87] on div "[PERSON_NAME]" at bounding box center [120, 86] width 30 height 6
click at [117, 86] on div "[PERSON_NAME]" at bounding box center [120, 86] width 30 height 6
click at [178, 214] on textarea at bounding box center [201, 216] width 68 height 20
type textarea "Please leave a rating from 1 to 5, with 5 being the highest. We appreciate your…"
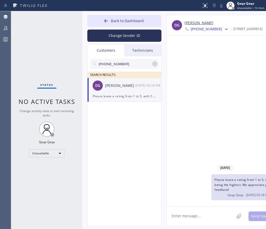
click at [125, 62] on input "[PHONE_NUMBER]" at bounding box center [125, 64] width 54 height 10
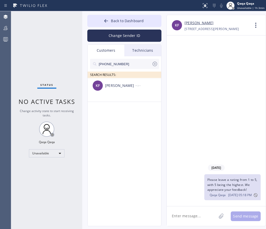
type input "[PHONE_NUMBER]"
click at [122, 88] on div "[PERSON_NAME]" at bounding box center [120, 86] width 30 height 6
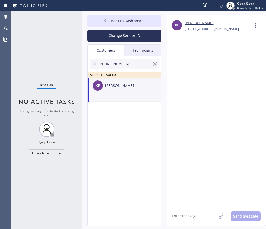
click at [175, 213] on textarea at bounding box center [192, 216] width 50 height 20
type textarea "Hello! Our technician visited your home [DATE]. How was your experience? Please…"
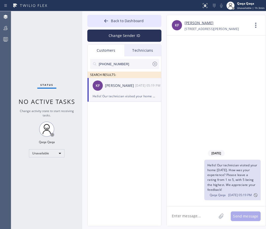
click at [112, 61] on input "[PHONE_NUMBER]" at bounding box center [125, 64] width 54 height 10
type input "[PHONE_NUMBER]"
click at [132, 85] on div "[PERSON_NAME]" at bounding box center [120, 86] width 30 height 6
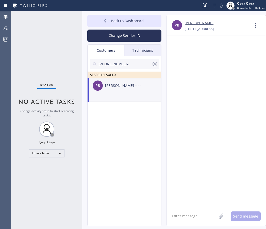
click at [192, 212] on textarea at bounding box center [192, 216] width 50 height 20
type textarea "Hello! Our technician visited your home [DATE]. How was your experience? Please…"
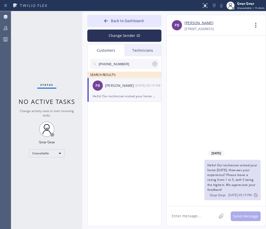
click at [122, 62] on input "[PHONE_NUMBER]" at bounding box center [125, 64] width 54 height 10
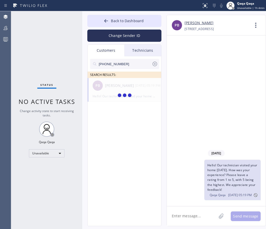
type input "[PHONE_NUMBER]"
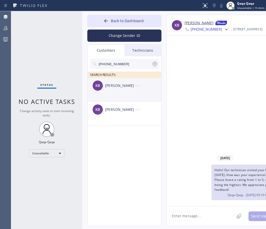
click at [132, 90] on div "KB [PERSON_NAME] --:--" at bounding box center [125, 85] width 74 height 15
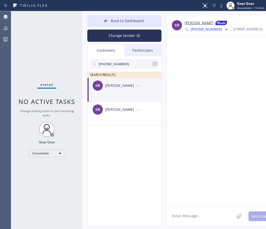
click at [188, 214] on textarea at bounding box center [201, 216] width 68 height 20
type textarea "Hello! Our technician visited your home [DATE]. How was your experience? Please…"
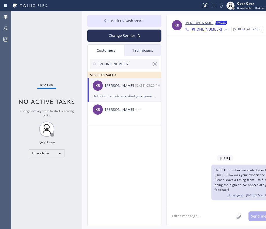
click at [114, 63] on input "[PHONE_NUMBER]" at bounding box center [125, 64] width 54 height 10
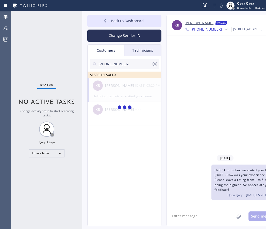
type input "[PHONE_NUMBER]"
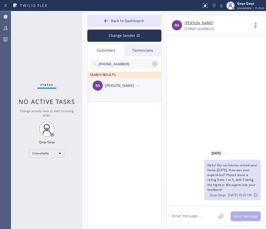
click at [141, 88] on div "--:--" at bounding box center [149, 85] width 26 height 6
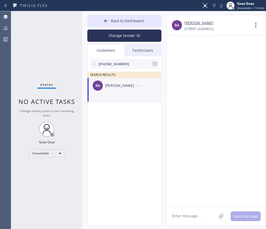
click at [185, 215] on textarea at bounding box center [192, 216] width 50 height 20
type textarea "Hello! Our technician visited your home [DATE]. How was your experience? Please…"
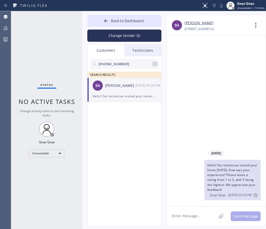
click at [130, 60] on input "[PHONE_NUMBER]" at bounding box center [125, 64] width 54 height 10
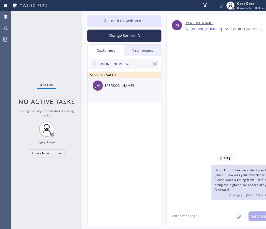
type input "[PHONE_NUMBER]"
click at [120, 85] on div "[PERSON_NAME]" at bounding box center [120, 86] width 30 height 6
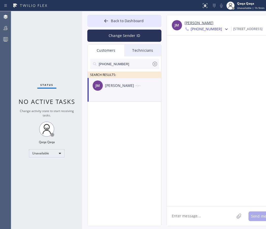
click at [192, 217] on textarea at bounding box center [201, 216] width 68 height 20
type textarea "Hello! Our technician visited your home [DATE]. How was your experience? Please…"
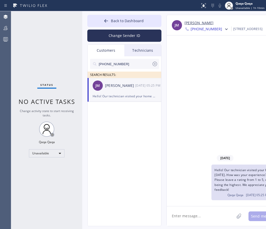
click at [124, 65] on input "[PHONE_NUMBER]" at bounding box center [125, 64] width 54 height 10
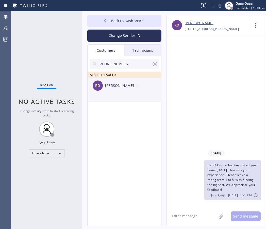
type input "[PHONE_NUMBER]"
click at [124, 88] on div "[PERSON_NAME] --:--" at bounding box center [125, 85] width 74 height 15
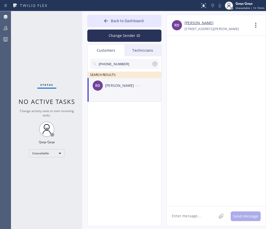
click at [191, 216] on textarea at bounding box center [192, 216] width 50 height 20
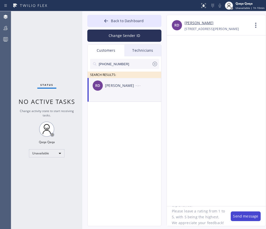
type textarea "Hello! Our technician visited your home [DATE]. How was your experience? Please…"
click at [243, 214] on button "Send message" at bounding box center [246, 216] width 30 height 10
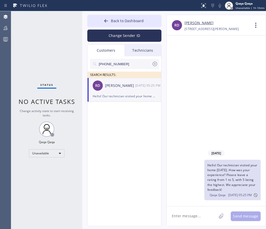
click at [124, 65] on input "[PHONE_NUMBER]" at bounding box center [125, 64] width 54 height 10
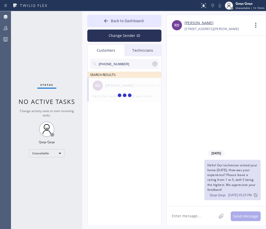
type input "[PHONE_NUMBER]"
click at [123, 88] on div "VM [PERSON_NAME] Mr. --:--" at bounding box center [125, 85] width 74 height 15
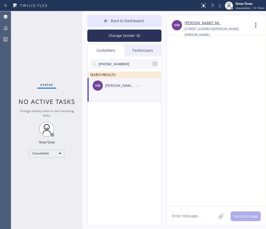
click at [185, 219] on textarea at bounding box center [192, 216] width 50 height 20
type textarea "Hello! Our technician visited your home [DATE]. How was your experience? Please…"
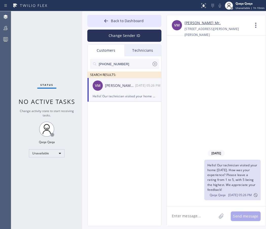
click at [129, 65] on input "[PHONE_NUMBER]" at bounding box center [125, 64] width 54 height 10
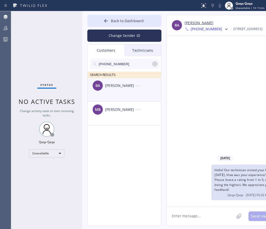
click at [118, 87] on div "[PERSON_NAME]" at bounding box center [120, 86] width 30 height 6
click at [125, 62] on input "[PHONE_NUMBER]" at bounding box center [125, 64] width 54 height 10
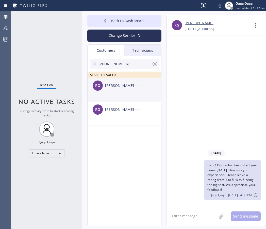
type input "[PHONE_NUMBER]"
click at [128, 86] on div "[PERSON_NAME]" at bounding box center [120, 86] width 30 height 6
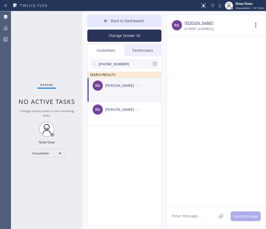
click at [179, 219] on textarea at bounding box center [192, 216] width 50 height 20
type textarea "Hello! Our technician visited your home [DATE]. How was your experience? Please…"
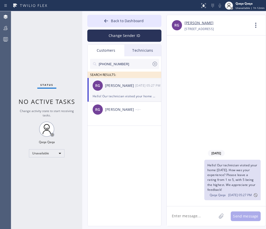
click at [135, 63] on input "[PHONE_NUMBER]" at bounding box center [125, 64] width 54 height 10
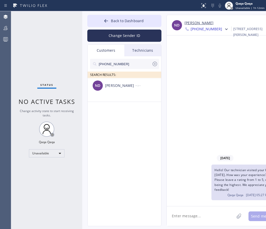
type input "[PHONE_NUMBER]"
click at [121, 84] on div "[PERSON_NAME]" at bounding box center [120, 86] width 30 height 6
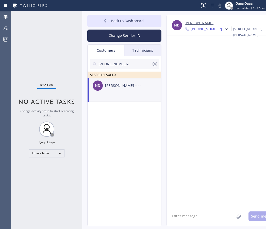
click at [183, 217] on textarea at bounding box center [201, 216] width 68 height 20
type textarea "Hello! Our technician visited your home [DATE]. How was your experience? Please…"
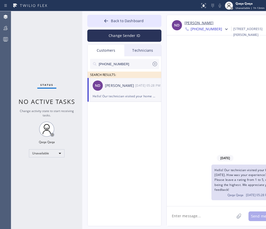
click at [127, 67] on input "[PHONE_NUMBER]" at bounding box center [125, 64] width 54 height 10
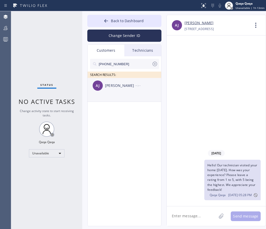
type input "[PHONE_NUMBER]"
click at [131, 84] on div "[PERSON_NAME]" at bounding box center [120, 86] width 30 height 6
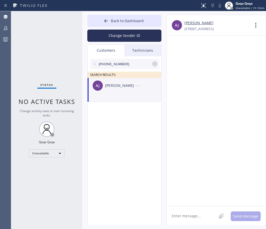
click at [196, 211] on textarea at bounding box center [192, 216] width 50 height 20
type textarea "Hello! Our technician visited your home [DATE]. How was your experience? Please…"
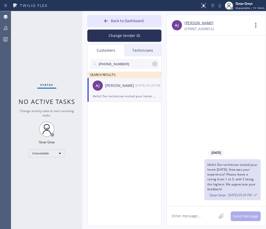
click at [127, 64] on input "[PHONE_NUMBER]" at bounding box center [125, 64] width 54 height 10
type input "[PHONE_NUMBER]"
click at [122, 87] on div "[PERSON_NAME]" at bounding box center [120, 86] width 30 height 6
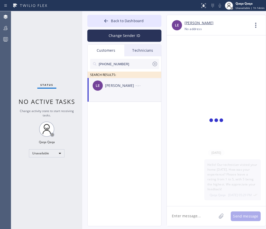
click at [184, 215] on textarea at bounding box center [192, 216] width 50 height 20
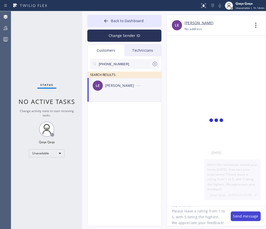
type textarea "Hello! Our technician visited your home [DATE]. How was your experience? Please…"
click at [248, 215] on button "Send message" at bounding box center [246, 216] width 30 height 10
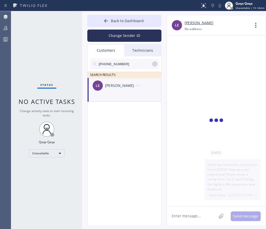
click at [126, 84] on div "[PERSON_NAME]" at bounding box center [120, 86] width 30 height 6
click at [143, 96] on li "LE [PERSON_NAME] --:--" at bounding box center [125, 90] width 74 height 24
click at [132, 90] on div "LE [PERSON_NAME] --:--" at bounding box center [125, 85] width 74 height 15
click at [157, 66] on icon at bounding box center [155, 64] width 6 height 6
click at [124, 68] on input "text" at bounding box center [128, 64] width 61 height 10
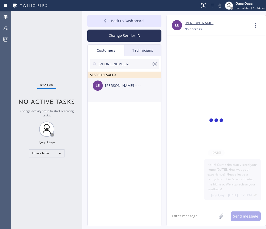
click at [120, 86] on div "[PERSON_NAME]" at bounding box center [120, 86] width 30 height 6
click at [128, 63] on input "[PHONE_NUMBER]" at bounding box center [125, 64] width 54 height 10
type input "[PHONE_NUMBER]"
click at [125, 83] on div "[PERSON_NAME]" at bounding box center [120, 86] width 30 height 6
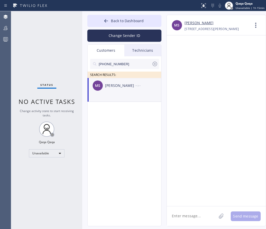
click at [193, 221] on textarea at bounding box center [192, 216] width 50 height 20
type textarea "Hello! Our technician visited your home [DATE]. How was your experience? Please…"
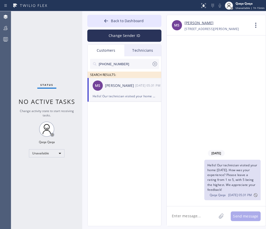
click at [122, 64] on input "[PHONE_NUMBER]" at bounding box center [125, 64] width 54 height 10
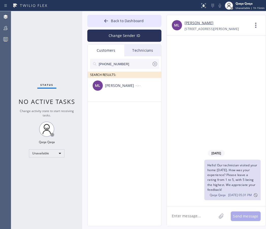
type input "[PHONE_NUMBER]"
click at [106, 83] on div "[PERSON_NAME]" at bounding box center [120, 86] width 30 height 6
